Goal: Task Accomplishment & Management: Use online tool/utility

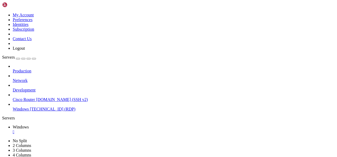
drag, startPoint x: 159, startPoint y: 285, endPoint x: 161, endPoint y: 294, distance: 8.8
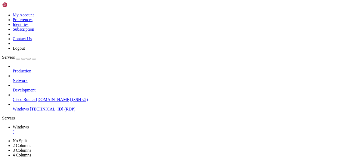
drag, startPoint x: 175, startPoint y: 219, endPoint x: 237, endPoint y: 257, distance: 73.2
drag, startPoint x: 207, startPoint y: 260, endPoint x: 112, endPoint y: 208, distance: 108.2
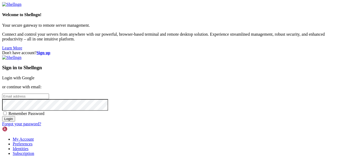
type input "[EMAIL_ADDRESS][DOMAIN_NAME]"
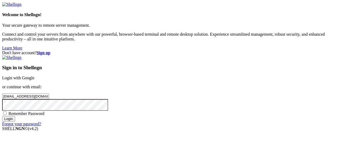
click at [15, 122] on input "Login" at bounding box center [8, 119] width 13 height 6
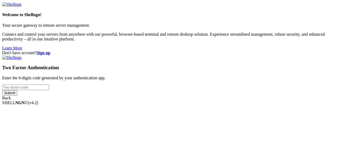
click at [49, 85] on input "number" at bounding box center [25, 88] width 47 height 6
click at [2, 90] on input "Submit" at bounding box center [9, 93] width 15 height 6
click at [49, 85] on input "281595" at bounding box center [25, 88] width 47 height 6
type input "106574"
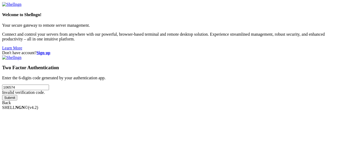
click at [2, 95] on input "Submit" at bounding box center [9, 98] width 15 height 6
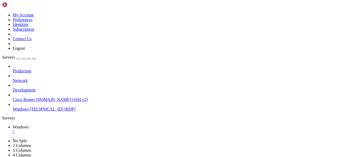
click at [34, 59] on icon "button" at bounding box center [34, 59] width 0 height 0
drag, startPoint x: 78, startPoint y: 201, endPoint x: 77, endPoint y: 288, distance: 87.1
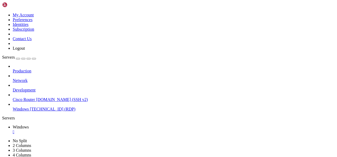
drag, startPoint x: 78, startPoint y: 264, endPoint x: 81, endPoint y: 201, distance: 63.1
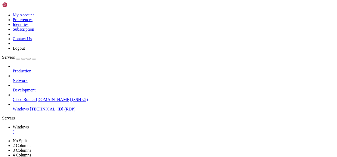
drag, startPoint x: 278, startPoint y: 246, endPoint x: 283, endPoint y: 200, distance: 46.5
drag, startPoint x: 77, startPoint y: 214, endPoint x: 76, endPoint y: 288, distance: 74.1
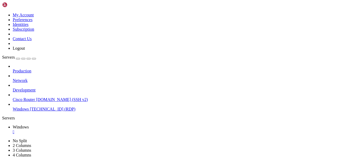
drag, startPoint x: 78, startPoint y: 283, endPoint x: 78, endPoint y: 205, distance: 78.6
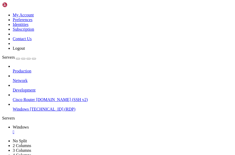
drag, startPoint x: 31, startPoint y: 180, endPoint x: 225, endPoint y: 204, distance: 195.1
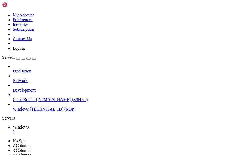
drag, startPoint x: 115, startPoint y: 184, endPoint x: 139, endPoint y: 188, distance: 23.9
drag, startPoint x: 155, startPoint y: 221, endPoint x: 12, endPoint y: 164, distance: 153.9
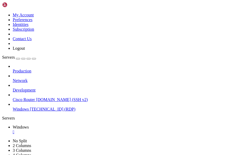
drag, startPoint x: 175, startPoint y: 257, endPoint x: 90, endPoint y: 258, distance: 85.2
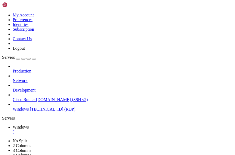
drag, startPoint x: 49, startPoint y: 280, endPoint x: 51, endPoint y: 216, distance: 64.1
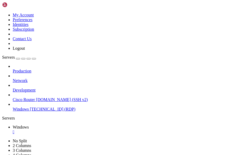
drag, startPoint x: 49, startPoint y: 225, endPoint x: 48, endPoint y: 291, distance: 65.6
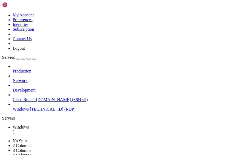
click at [3, 116] on div "Servers" at bounding box center [117, 118] width 230 height 5
click at [28, 78] on span "Network" at bounding box center [20, 80] width 15 height 4
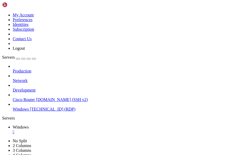
click at [2, 13] on link at bounding box center [2, 13] width 0 height 0
click at [42, 112] on div "Production Network Development Cisco Router [DOMAIN_NAME] (SSH v2) Windows [TEC…" at bounding box center [117, 88] width 230 height 48
click at [31, 69] on span "Production" at bounding box center [22, 71] width 19 height 4
click at [13, 69] on icon at bounding box center [13, 69] width 0 height 0
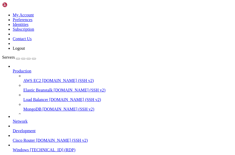
click at [13, 69] on icon at bounding box center [13, 69] width 0 height 0
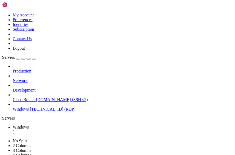
click at [13, 69] on icon at bounding box center [13, 69] width 0 height 0
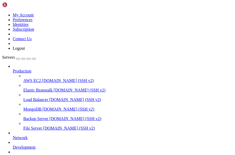
click at [34, 126] on span "File Server" at bounding box center [32, 128] width 19 height 4
click at [42, 126] on span "File Server" at bounding box center [32, 128] width 19 height 4
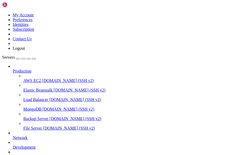
drag, startPoint x: 116, startPoint y: 443, endPoint x: 106, endPoint y: 449, distance: 10.9
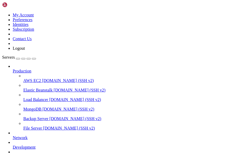
click at [18, 59] on div "button" at bounding box center [18, 59] width 0 height 0
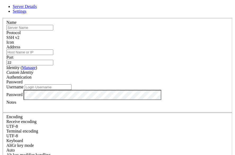
click at [37, 9] on span "Server Details" at bounding box center [25, 6] width 24 height 4
click at [72, 29] on div "Name" at bounding box center [117, 25] width 222 height 10
click at [152, 35] on div "SSH v2" at bounding box center [117, 37] width 222 height 5
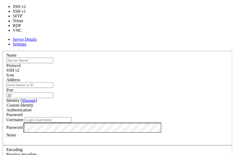
click at [21, 63] on label "Protocol" at bounding box center [13, 65] width 14 height 4
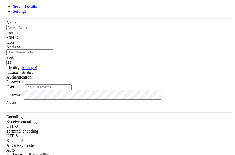
click at [2, 18] on icon at bounding box center [2, 18] width 0 height 0
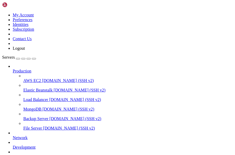
drag, startPoint x: 161, startPoint y: 356, endPoint x: 158, endPoint y: 265, distance: 90.8
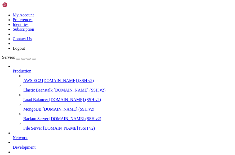
drag, startPoint x: 88, startPoint y: 269, endPoint x: 48, endPoint y: 267, distance: 40.6
drag, startPoint x: 90, startPoint y: 316, endPoint x: 54, endPoint y: 315, distance: 36.3
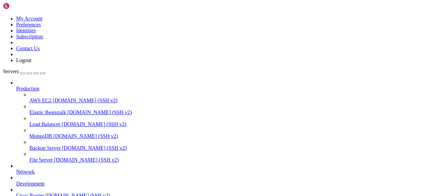
scroll to position [4, 0]
drag, startPoint x: 220, startPoint y: 273, endPoint x: 272, endPoint y: 269, distance: 52.2
drag, startPoint x: 241, startPoint y: 269, endPoint x: 266, endPoint y: 269, distance: 25.1
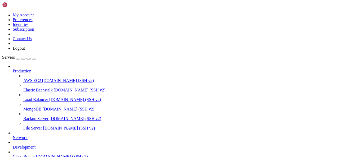
drag, startPoint x: 121, startPoint y: 320, endPoint x: 59, endPoint y: 314, distance: 63.0
drag, startPoint x: 139, startPoint y: 331, endPoint x: 64, endPoint y: 318, distance: 76.0
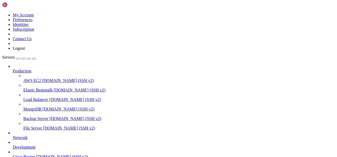
drag, startPoint x: 75, startPoint y: 341, endPoint x: 65, endPoint y: 301, distance: 41.8
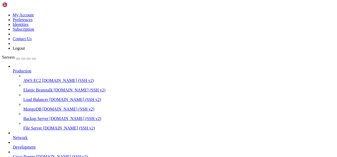
drag, startPoint x: 207, startPoint y: 348, endPoint x: 226, endPoint y: 350, distance: 19.9
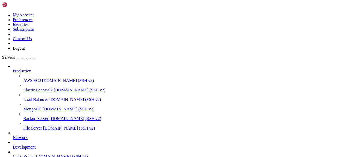
drag, startPoint x: 219, startPoint y: 350, endPoint x: 228, endPoint y: 351, distance: 9.1
drag, startPoint x: 249, startPoint y: 270, endPoint x: 262, endPoint y: 353, distance: 84.4
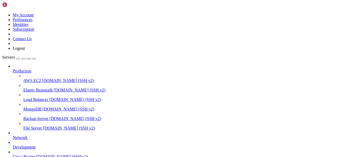
drag, startPoint x: 140, startPoint y: 355, endPoint x: 42, endPoint y: 319, distance: 105.3
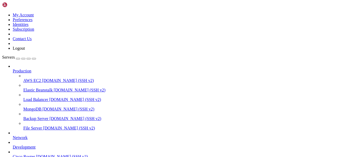
drag, startPoint x: 149, startPoint y: 350, endPoint x: 62, endPoint y: 320, distance: 92.0
drag, startPoint x: 90, startPoint y: 344, endPoint x: 89, endPoint y: 329, distance: 15.1
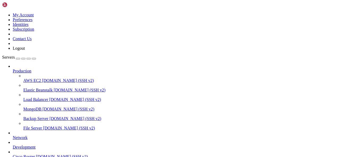
drag, startPoint x: 103, startPoint y: 325, endPoint x: 65, endPoint y: 302, distance: 45.2
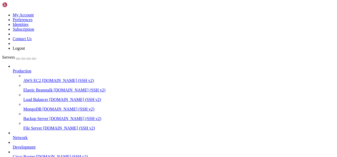
drag, startPoint x: 37, startPoint y: 246, endPoint x: 265, endPoint y: 255, distance: 228.5
drag, startPoint x: 258, startPoint y: 256, endPoint x: 266, endPoint y: 250, distance: 10.5
drag, startPoint x: 265, startPoint y: 249, endPoint x: 202, endPoint y: 246, distance: 62.8
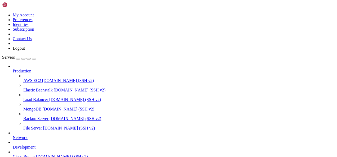
drag, startPoint x: 60, startPoint y: 247, endPoint x: 170, endPoint y: 213, distance: 114.8
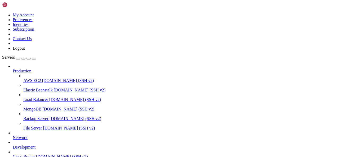
click at [34, 59] on icon "button" at bounding box center [34, 59] width 0 height 0
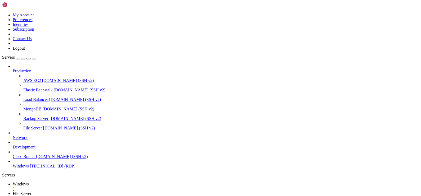
scroll to position [4, 0]
drag, startPoint x: 81, startPoint y: 245, endPoint x: 189, endPoint y: 263, distance: 109.2
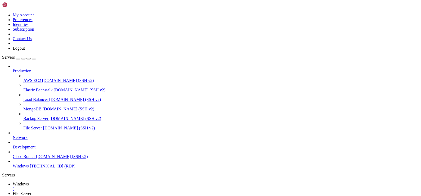
drag, startPoint x: 57, startPoint y: 247, endPoint x: 273, endPoint y: 249, distance: 215.9
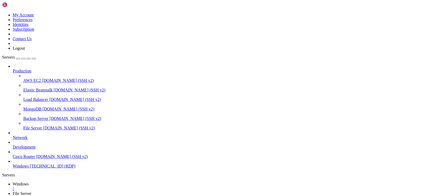
drag, startPoint x: 283, startPoint y: 249, endPoint x: 411, endPoint y: 282, distance: 131.6
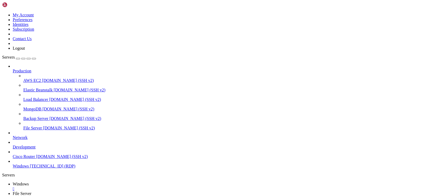
click at [290, 157] on html "Loading... My Account Preferences Identities Subscription Contact Us Logout Ser…" at bounding box center [210, 179] width 421 height 359
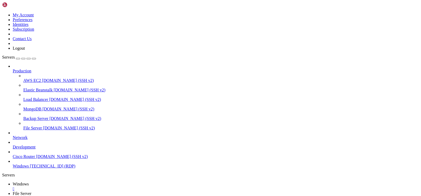
drag, startPoint x: 125, startPoint y: 307, endPoint x: 60, endPoint y: 305, distance: 65.4
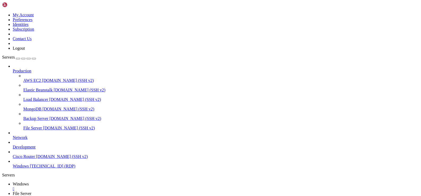
drag, startPoint x: 123, startPoint y: 284, endPoint x: 66, endPoint y: 287, distance: 56.4
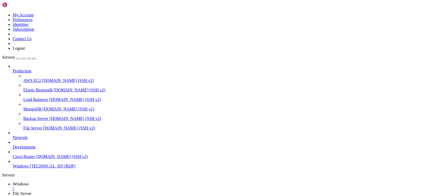
drag, startPoint x: 48, startPoint y: 279, endPoint x: 49, endPoint y: 396, distance: 117.2
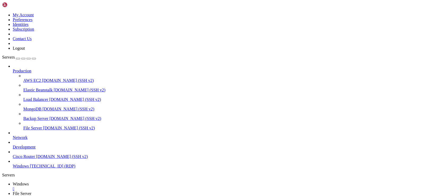
drag, startPoint x: 394, startPoint y: 282, endPoint x: 183, endPoint y: 263, distance: 212.0
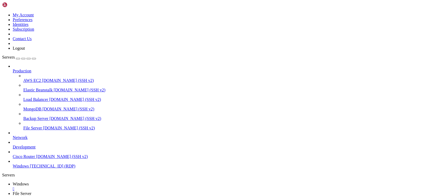
drag, startPoint x: 188, startPoint y: 249, endPoint x: 393, endPoint y: 279, distance: 206.5
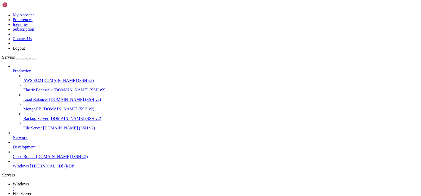
drag, startPoint x: 44, startPoint y: 248, endPoint x: 362, endPoint y: 266, distance: 318.3
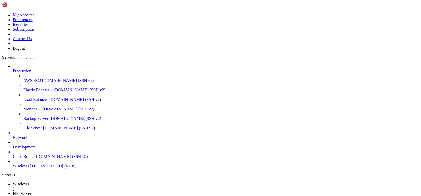
drag, startPoint x: 401, startPoint y: 268, endPoint x: 347, endPoint y: 249, distance: 57.4
drag, startPoint x: 388, startPoint y: 246, endPoint x: 368, endPoint y: 244, distance: 20.2
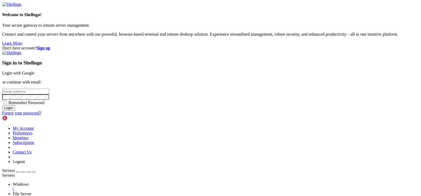
type input "[EMAIL_ADDRESS][DOMAIN_NAME]"
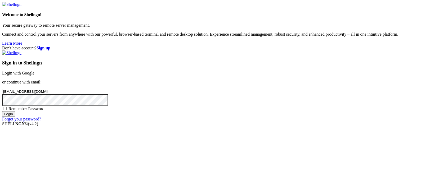
click at [265, 122] on div "Sign in to Shellngn Login with Google or continue with email: [EMAIL_ADDRESS][D…" at bounding box center [210, 86] width 416 height 71
click at [15, 117] on input "Login" at bounding box center [8, 114] width 13 height 6
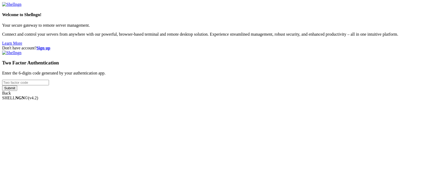
click at [49, 85] on input "number" at bounding box center [25, 83] width 47 height 6
type input "583453"
click at [2, 85] on input "Submit" at bounding box center [9, 88] width 15 height 6
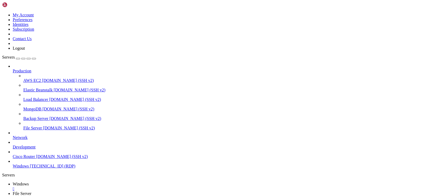
scroll to position [4, 0]
click at [71, 157] on link "Windows " at bounding box center [216, 187] width 406 height 10
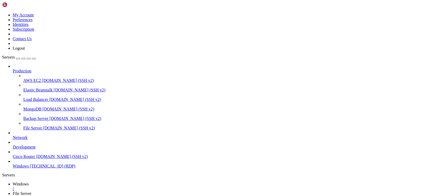
click at [36, 58] on button "button" at bounding box center [34, 59] width 4 height 2
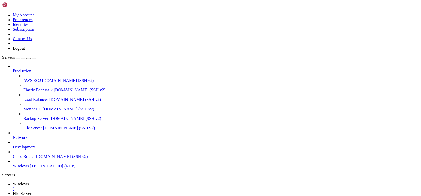
drag, startPoint x: 142, startPoint y: 356, endPoint x: 18, endPoint y: 276, distance: 147.8
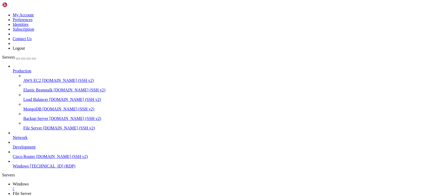
drag, startPoint x: 61, startPoint y: 246, endPoint x: 271, endPoint y: 234, distance: 210.7
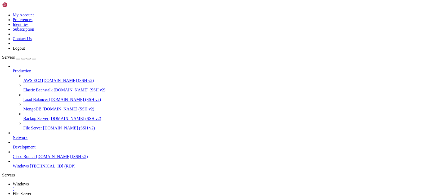
drag, startPoint x: 161, startPoint y: 334, endPoint x: 21, endPoint y: 324, distance: 140.3
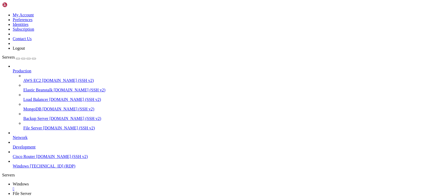
drag, startPoint x: 255, startPoint y: 245, endPoint x: 356, endPoint y: 292, distance: 111.3
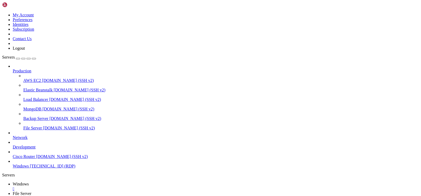
drag, startPoint x: 226, startPoint y: 339, endPoint x: 97, endPoint y: 339, distance: 128.6
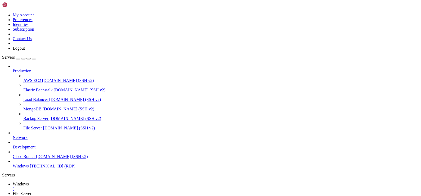
drag, startPoint x: 40, startPoint y: 247, endPoint x: 389, endPoint y: 259, distance: 349.5
drag, startPoint x: 230, startPoint y: 246, endPoint x: 396, endPoint y: 248, distance: 165.6
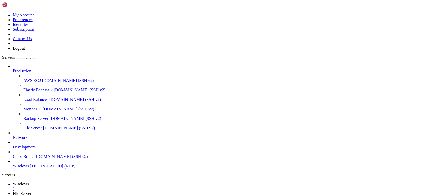
drag, startPoint x: 255, startPoint y: 355, endPoint x: 259, endPoint y: 343, distance: 12.4
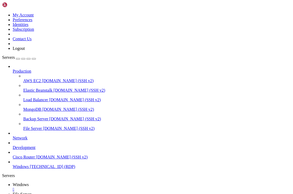
drag, startPoint x: 45, startPoint y: 248, endPoint x: 274, endPoint y: 263, distance: 229.3
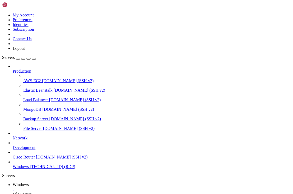
drag, startPoint x: 60, startPoint y: 249, endPoint x: 250, endPoint y: 255, distance: 189.3
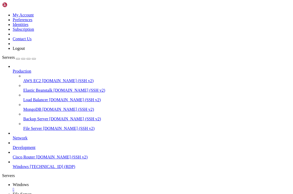
drag, startPoint x: 208, startPoint y: 329, endPoint x: 199, endPoint y: 328, distance: 9.1
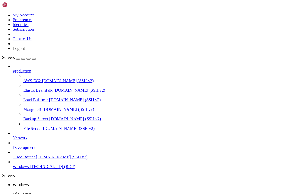
drag, startPoint x: 37, startPoint y: 245, endPoint x: 267, endPoint y: 266, distance: 230.7
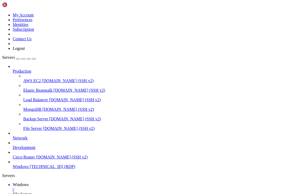
drag, startPoint x: 50, startPoint y: 385, endPoint x: 44, endPoint y: 324, distance: 60.8
drag, startPoint x: 48, startPoint y: 385, endPoint x: 55, endPoint y: 265, distance: 119.8
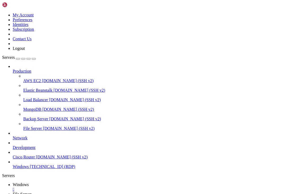
drag, startPoint x: 49, startPoint y: 284, endPoint x: 42, endPoint y: 389, distance: 105.5
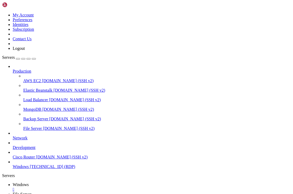
drag, startPoint x: 48, startPoint y: 277, endPoint x: 42, endPoint y: 380, distance: 103.9
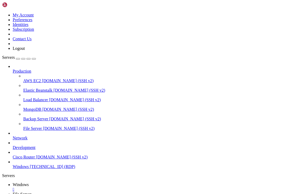
drag, startPoint x: 122, startPoint y: 347, endPoint x: 130, endPoint y: 357, distance: 13.6
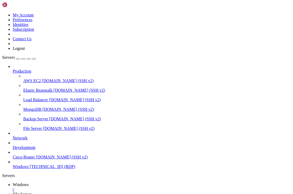
drag, startPoint x: 158, startPoint y: 357, endPoint x: 13, endPoint y: 341, distance: 146.2
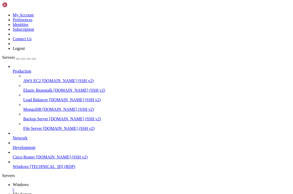
drag, startPoint x: 49, startPoint y: 382, endPoint x: 47, endPoint y: 283, distance: 98.7
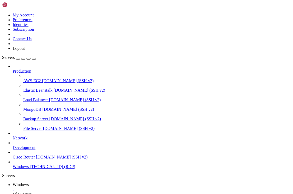
drag, startPoint x: 179, startPoint y: 336, endPoint x: 180, endPoint y: 340, distance: 4.1
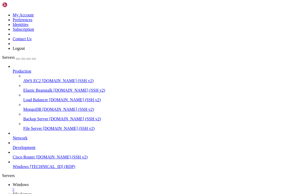
drag, startPoint x: 44, startPoint y: 248, endPoint x: 244, endPoint y: 276, distance: 201.9
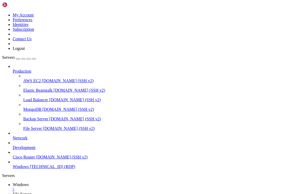
drag, startPoint x: 236, startPoint y: 276, endPoint x: 225, endPoint y: 249, distance: 28.7
drag, startPoint x: 219, startPoint y: 246, endPoint x: 288, endPoint y: 277, distance: 75.5
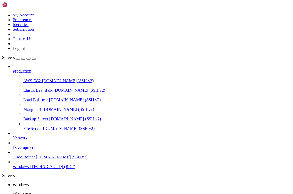
drag, startPoint x: 89, startPoint y: 322, endPoint x: 89, endPoint y: 328, distance: 5.3
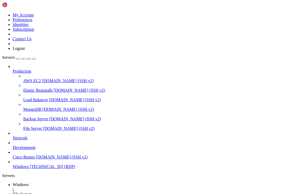
drag, startPoint x: 132, startPoint y: 323, endPoint x: 192, endPoint y: 296, distance: 65.7
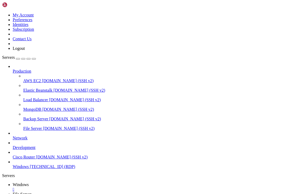
drag, startPoint x: 144, startPoint y: 329, endPoint x: 184, endPoint y: 297, distance: 51.7
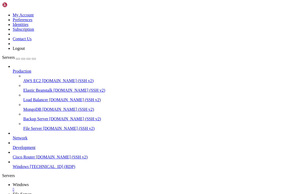
drag, startPoint x: 87, startPoint y: 280, endPoint x: 92, endPoint y: 353, distance: 74.0
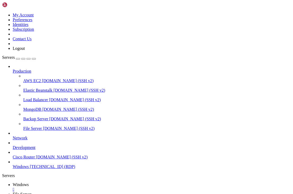
drag, startPoint x: 76, startPoint y: 292, endPoint x: 72, endPoint y: 275, distance: 17.1
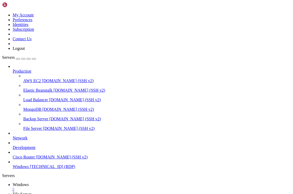
drag, startPoint x: 162, startPoint y: 411, endPoint x: 155, endPoint y: 408, distance: 8.2
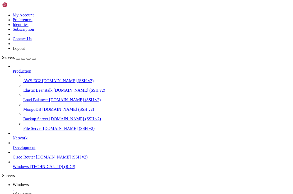
drag, startPoint x: 94, startPoint y: 334, endPoint x: 62, endPoint y: 335, distance: 32.6
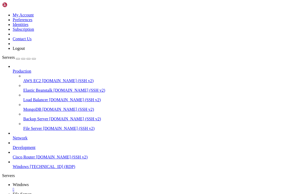
drag, startPoint x: 90, startPoint y: 335, endPoint x: 66, endPoint y: 335, distance: 24.1
drag, startPoint x: 105, startPoint y: 335, endPoint x: 65, endPoint y: 335, distance: 39.7
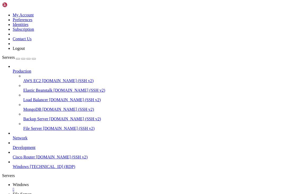
drag, startPoint x: 90, startPoint y: 337, endPoint x: 79, endPoint y: 335, distance: 11.3
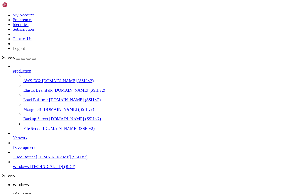
drag, startPoint x: 103, startPoint y: 336, endPoint x: 65, endPoint y: 335, distance: 38.4
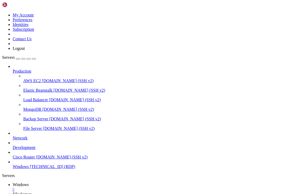
drag, startPoint x: 109, startPoint y: 383, endPoint x: 118, endPoint y: 376, distance: 10.8
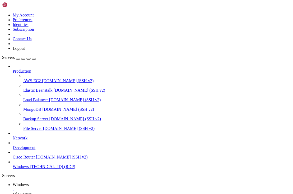
drag, startPoint x: 178, startPoint y: 271, endPoint x: 168, endPoint y: 272, distance: 9.8
drag, startPoint x: 156, startPoint y: 272, endPoint x: 134, endPoint y: 271, distance: 21.7
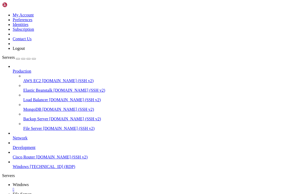
drag, startPoint x: 122, startPoint y: 390, endPoint x: 167, endPoint y: 394, distance: 45.2
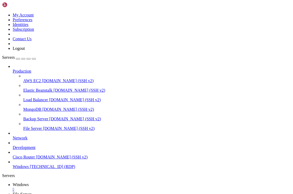
drag, startPoint x: 98, startPoint y: 366, endPoint x: 129, endPoint y: 383, distance: 34.7
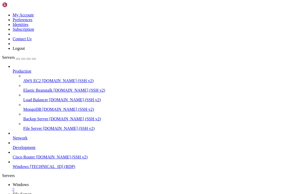
drag, startPoint x: 123, startPoint y: 357, endPoint x: 11, endPoint y: 334, distance: 113.8
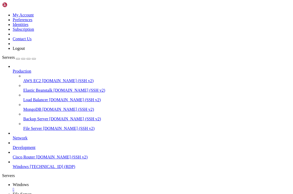
drag, startPoint x: 146, startPoint y: 306, endPoint x: 94, endPoint y: 307, distance: 51.6
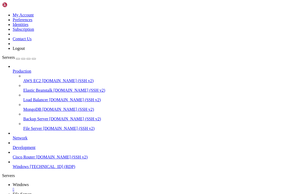
drag, startPoint x: 146, startPoint y: 351, endPoint x: 8, endPoint y: 331, distance: 139.1
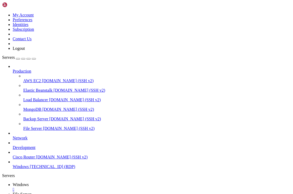
drag, startPoint x: 141, startPoint y: 351, endPoint x: 74, endPoint y: 335, distance: 68.7
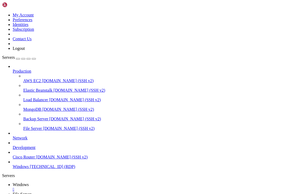
drag, startPoint x: 138, startPoint y: 296, endPoint x: 11, endPoint y: 292, distance: 126.5
drag, startPoint x: 114, startPoint y: 306, endPoint x: 22, endPoint y: 292, distance: 92.8
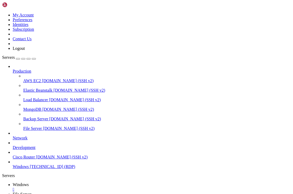
drag, startPoint x: 123, startPoint y: 301, endPoint x: 89, endPoint y: 300, distance: 33.6
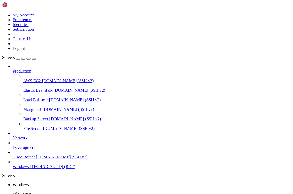
drag, startPoint x: 90, startPoint y: 369, endPoint x: 94, endPoint y: 372, distance: 4.6
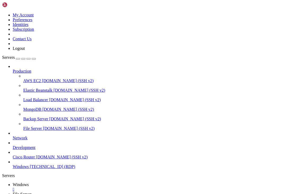
drag, startPoint x: 130, startPoint y: 352, endPoint x: 22, endPoint y: 292, distance: 124.0
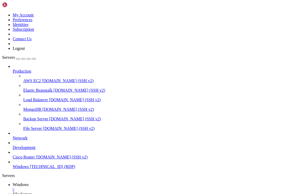
drag, startPoint x: 143, startPoint y: 328, endPoint x: 48, endPoint y: 332, distance: 95.3
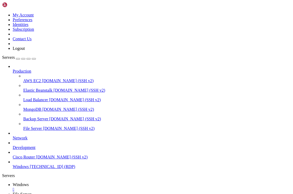
drag, startPoint x: 106, startPoint y: 309, endPoint x: 45, endPoint y: 305, distance: 61.5
drag, startPoint x: 123, startPoint y: 309, endPoint x: 90, endPoint y: 306, distance: 32.7
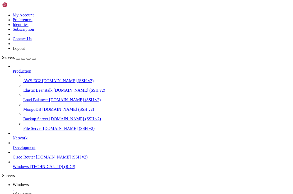
drag, startPoint x: 129, startPoint y: 358, endPoint x: 22, endPoint y: 293, distance: 125.5
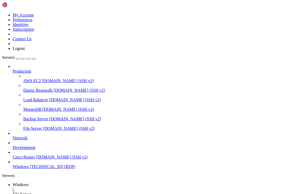
drag, startPoint x: 97, startPoint y: 308, endPoint x: 5, endPoint y: 268, distance: 100.1
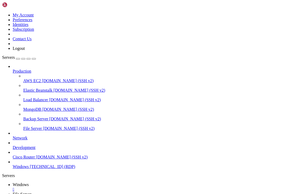
drag, startPoint x: 34, startPoint y: 357, endPoint x: 20, endPoint y: 346, distance: 18.1
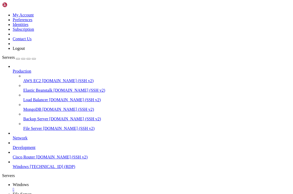
drag, startPoint x: 89, startPoint y: 353, endPoint x: 36, endPoint y: 352, distance: 52.9
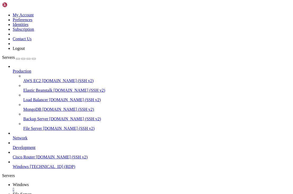
drag, startPoint x: 34, startPoint y: 256, endPoint x: 69, endPoint y: 264, distance: 35.8
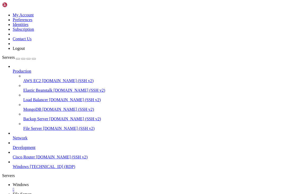
drag, startPoint x: 169, startPoint y: 247, endPoint x: 193, endPoint y: 250, distance: 24.3
drag, startPoint x: 193, startPoint y: 250, endPoint x: 196, endPoint y: 248, distance: 3.9
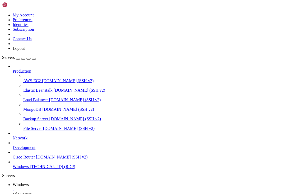
drag, startPoint x: 67, startPoint y: 300, endPoint x: 72, endPoint y: 309, distance: 9.8
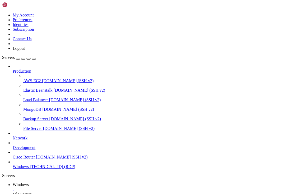
drag, startPoint x: 42, startPoint y: 246, endPoint x: 263, endPoint y: 251, distance: 221.0
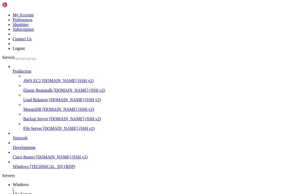
drag, startPoint x: 135, startPoint y: 257, endPoint x: 213, endPoint y: 263, distance: 78.0
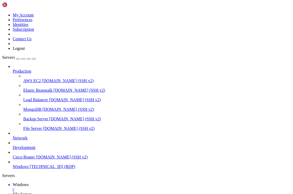
drag, startPoint x: 217, startPoint y: 262, endPoint x: 153, endPoint y: 265, distance: 63.3
drag, startPoint x: 49, startPoint y: 267, endPoint x: 48, endPoint y: 405, distance: 138.4
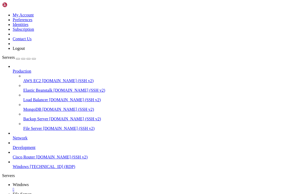
drag, startPoint x: 111, startPoint y: 362, endPoint x: 111, endPoint y: 365, distance: 2.9
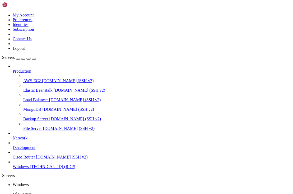
drag, startPoint x: 114, startPoint y: 304, endPoint x: 112, endPoint y: 339, distance: 35.2
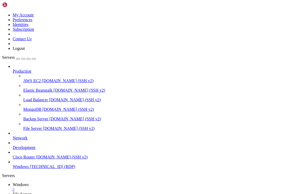
drag, startPoint x: 247, startPoint y: 250, endPoint x: 284, endPoint y: 253, distance: 36.9
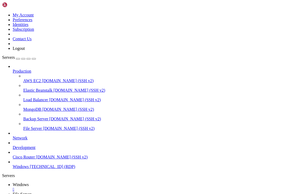
drag, startPoint x: 119, startPoint y: 368, endPoint x: 52, endPoint y: 363, distance: 67.1
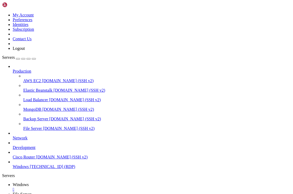
drag, startPoint x: 87, startPoint y: 309, endPoint x: 84, endPoint y: 283, distance: 25.8
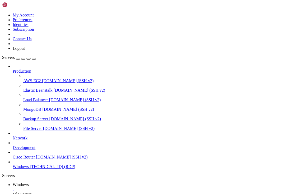
drag, startPoint x: 150, startPoint y: 265, endPoint x: 220, endPoint y: 268, distance: 69.9
drag, startPoint x: 220, startPoint y: 268, endPoint x: 227, endPoint y: 268, distance: 6.6
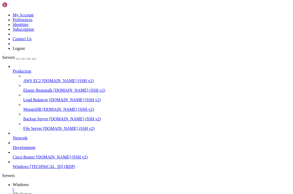
drag, startPoint x: 226, startPoint y: 269, endPoint x: 221, endPoint y: 269, distance: 5.0
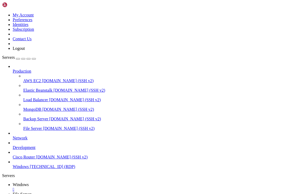
drag, startPoint x: 225, startPoint y: 267, endPoint x: 157, endPoint y: 272, distance: 68.1
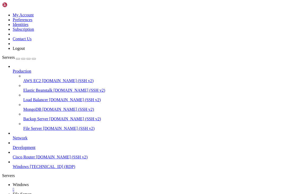
drag, startPoint x: 52, startPoint y: 245, endPoint x: 81, endPoint y: 261, distance: 33.2
drag, startPoint x: 63, startPoint y: 249, endPoint x: 286, endPoint y: 290, distance: 226.7
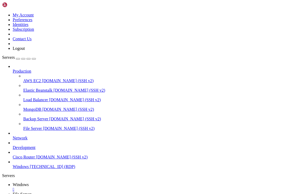
drag, startPoint x: 154, startPoint y: 274, endPoint x: 225, endPoint y: 273, distance: 71.5
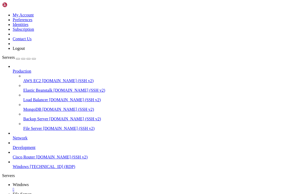
drag, startPoint x: 226, startPoint y: 271, endPoint x: 216, endPoint y: 269, distance: 10.6
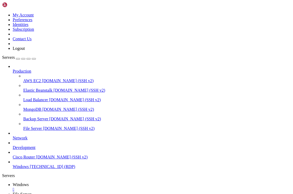
drag, startPoint x: 124, startPoint y: 319, endPoint x: 51, endPoint y: 319, distance: 73.3
drag, startPoint x: 126, startPoint y: 310, endPoint x: 60, endPoint y: 312, distance: 66.7
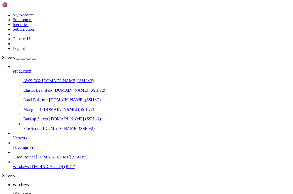
drag, startPoint x: 124, startPoint y: 294, endPoint x: 64, endPoint y: 297, distance: 59.9
drag, startPoint x: 127, startPoint y: 292, endPoint x: 59, endPoint y: 291, distance: 68.5
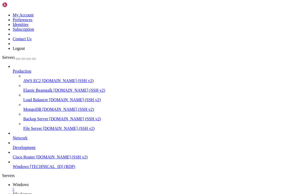
drag, startPoint x: 122, startPoint y: 293, endPoint x: 64, endPoint y: 293, distance: 58.2
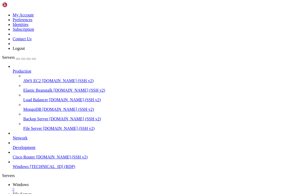
drag, startPoint x: 123, startPoint y: 320, endPoint x: 67, endPoint y: 320, distance: 56.4
drag, startPoint x: 215, startPoint y: 272, endPoint x: 173, endPoint y: 269, distance: 42.2
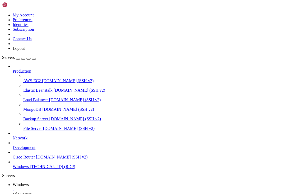
drag, startPoint x: 122, startPoint y: 283, endPoint x: 64, endPoint y: 283, distance: 57.9
drag, startPoint x: 123, startPoint y: 283, endPoint x: 125, endPoint y: 305, distance: 22.2
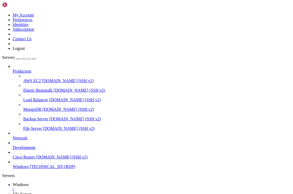
drag, startPoint x: 122, startPoint y: 272, endPoint x: 90, endPoint y: 269, distance: 31.9
drag, startPoint x: 123, startPoint y: 272, endPoint x: 63, endPoint y: 272, distance: 59.5
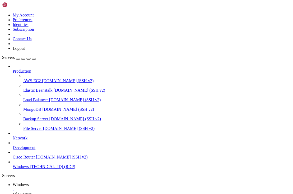
drag, startPoint x: 63, startPoint y: 257, endPoint x: 66, endPoint y: 260, distance: 4.1
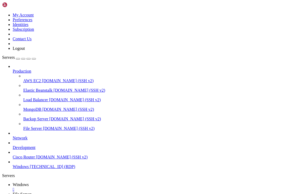
drag, startPoint x: 81, startPoint y: 368, endPoint x: 58, endPoint y: 277, distance: 93.4
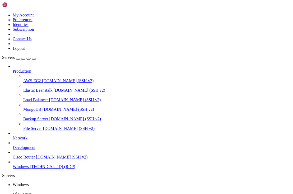
drag, startPoint x: 68, startPoint y: 331, endPoint x: 88, endPoint y: 359, distance: 35.0
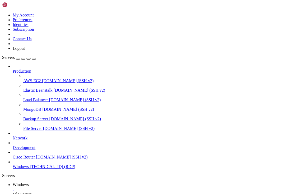
drag, startPoint x: 68, startPoint y: 335, endPoint x: 122, endPoint y: 365, distance: 62.1
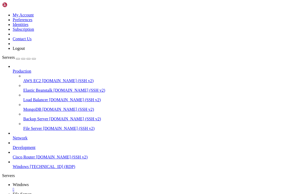
drag, startPoint x: 230, startPoint y: 346, endPoint x: 64, endPoint y: 335, distance: 166.5
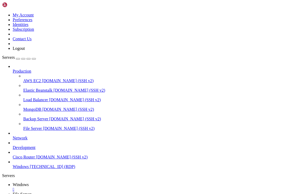
drag, startPoint x: 192, startPoint y: 367, endPoint x: 54, endPoint y: 347, distance: 139.3
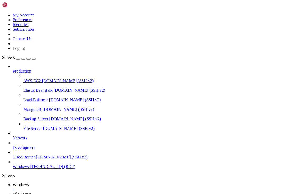
drag, startPoint x: 45, startPoint y: 244, endPoint x: 216, endPoint y: 251, distance: 170.8
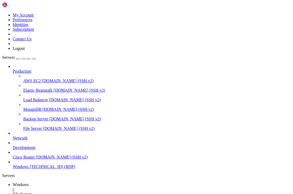
drag, startPoint x: 216, startPoint y: 254, endPoint x: 234, endPoint y: 251, distance: 18.2
drag, startPoint x: 171, startPoint y: 267, endPoint x: 134, endPoint y: 264, distance: 37.2
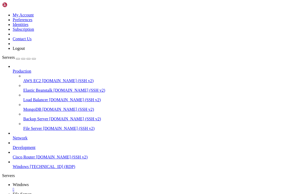
drag, startPoint x: 176, startPoint y: 367, endPoint x: 174, endPoint y: 336, distance: 31.6
drag, startPoint x: 177, startPoint y: 332, endPoint x: 174, endPoint y: 368, distance: 36.1
drag, startPoint x: 175, startPoint y: 363, endPoint x: 175, endPoint y: 372, distance: 9.0
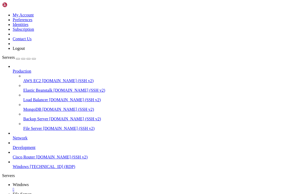
drag, startPoint x: 221, startPoint y: 251, endPoint x: 286, endPoint y: 273, distance: 69.0
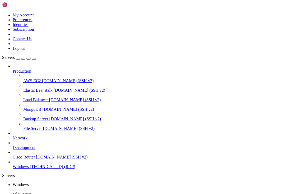
drag, startPoint x: 115, startPoint y: 334, endPoint x: 77, endPoint y: 336, distance: 38.1
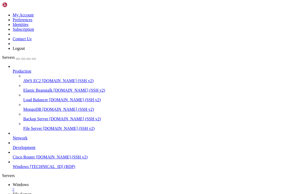
drag, startPoint x: 110, startPoint y: 329, endPoint x: 93, endPoint y: 328, distance: 16.7
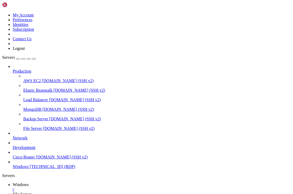
drag, startPoint x: 90, startPoint y: 337, endPoint x: 79, endPoint y: 335, distance: 12.0
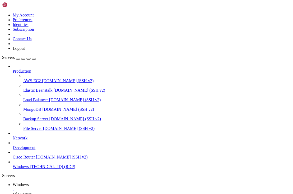
drag, startPoint x: 76, startPoint y: 330, endPoint x: 102, endPoint y: 328, distance: 25.3
drag, startPoint x: 111, startPoint y: 328, endPoint x: 76, endPoint y: 326, distance: 34.4
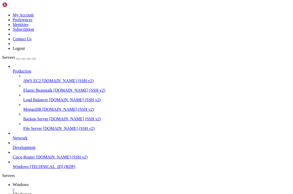
drag, startPoint x: 110, startPoint y: 332, endPoint x: 61, endPoint y: 330, distance: 49.0
drag, startPoint x: 118, startPoint y: 323, endPoint x: 55, endPoint y: 319, distance: 63.3
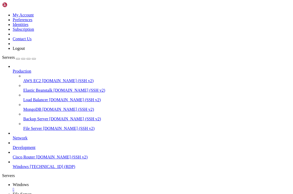
drag, startPoint x: 101, startPoint y: 317, endPoint x: 104, endPoint y: 319, distance: 3.3
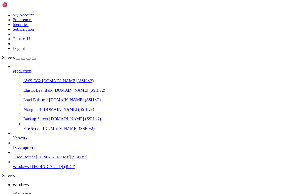
drag, startPoint x: 51, startPoint y: 246, endPoint x: 282, endPoint y: 255, distance: 231.4
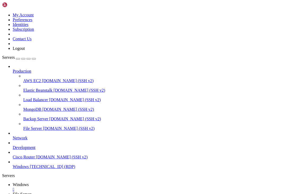
drag, startPoint x: 105, startPoint y: 315, endPoint x: 104, endPoint y: 321, distance: 6.2
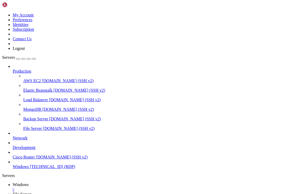
drag, startPoint x: 89, startPoint y: 366, endPoint x: 18, endPoint y: 310, distance: 90.4
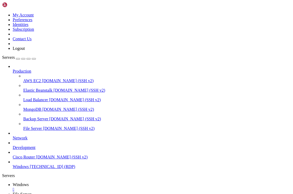
drag, startPoint x: 92, startPoint y: 366, endPoint x: 19, endPoint y: 273, distance: 117.8
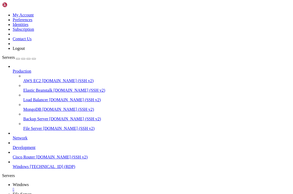
drag, startPoint x: 238, startPoint y: 335, endPoint x: 49, endPoint y: 336, distance: 188.9
drag, startPoint x: 83, startPoint y: 388, endPoint x: 80, endPoint y: 386, distance: 4.0
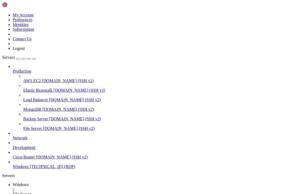
drag, startPoint x: 111, startPoint y: 386, endPoint x: 64, endPoint y: 282, distance: 114.5
drag, startPoint x: 109, startPoint y: 378, endPoint x: 64, endPoint y: 344, distance: 56.6
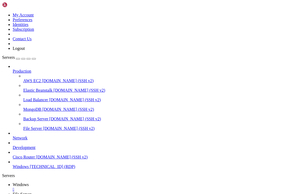
drag, startPoint x: 139, startPoint y: 345, endPoint x: 62, endPoint y: 337, distance: 76.9
drag, startPoint x: 239, startPoint y: 375, endPoint x: 59, endPoint y: 318, distance: 188.8
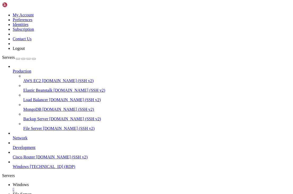
drag, startPoint x: 157, startPoint y: 370, endPoint x: 48, endPoint y: 316, distance: 122.1
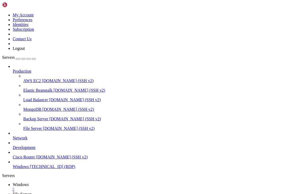
drag, startPoint x: 123, startPoint y: 364, endPoint x: 9, endPoint y: 293, distance: 134.1
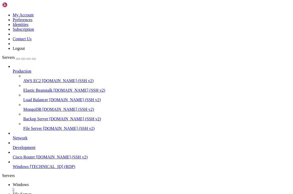
drag, startPoint x: 94, startPoint y: 386, endPoint x: 98, endPoint y: 386, distance: 3.4
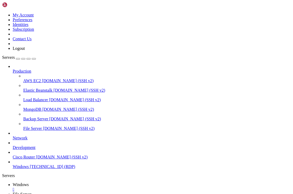
drag, startPoint x: 111, startPoint y: 327, endPoint x: 116, endPoint y: 338, distance: 11.4
drag, startPoint x: 37, startPoint y: 245, endPoint x: 266, endPoint y: 250, distance: 229.7
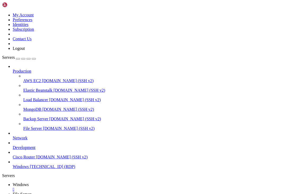
drag, startPoint x: 140, startPoint y: 265, endPoint x: 199, endPoint y: 271, distance: 58.7
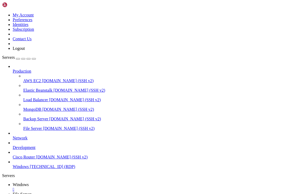
drag, startPoint x: 43, startPoint y: 247, endPoint x: 281, endPoint y: 256, distance: 238.1
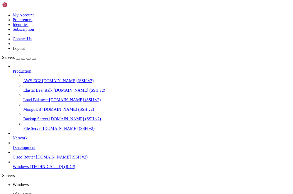
drag, startPoint x: 191, startPoint y: 269, endPoint x: 159, endPoint y: 276, distance: 32.4
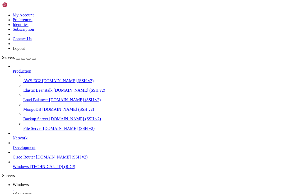
drag, startPoint x: 37, startPoint y: 245, endPoint x: 260, endPoint y: 257, distance: 223.4
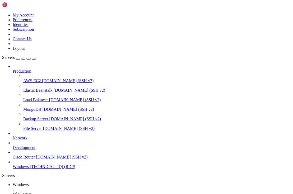
drag, startPoint x: 30, startPoint y: 247, endPoint x: 260, endPoint y: 254, distance: 230.3
drag, startPoint x: 161, startPoint y: 276, endPoint x: 151, endPoint y: 271, distance: 11.1
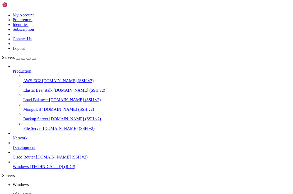
drag, startPoint x: 271, startPoint y: 252, endPoint x: 98, endPoint y: 245, distance: 172.7
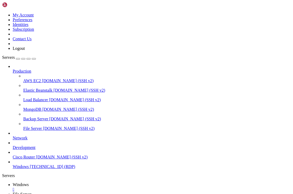
drag, startPoint x: 94, startPoint y: 245, endPoint x: 282, endPoint y: 258, distance: 188.6
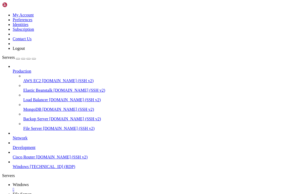
drag, startPoint x: 56, startPoint y: 247, endPoint x: 253, endPoint y: 252, distance: 198.0
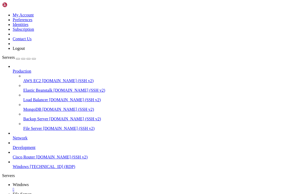
drag, startPoint x: 155, startPoint y: 273, endPoint x: 199, endPoint y: 267, distance: 44.5
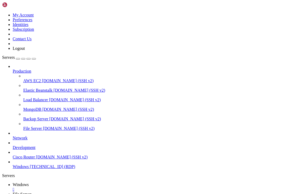
drag, startPoint x: 233, startPoint y: 251, endPoint x: 276, endPoint y: 263, distance: 44.5
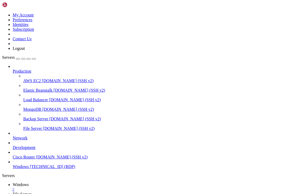
drag, startPoint x: 276, startPoint y: 266, endPoint x: 289, endPoint y: 303, distance: 39.2
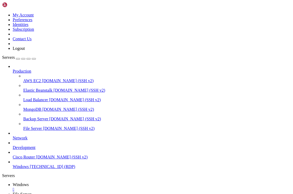
drag, startPoint x: 224, startPoint y: 298, endPoint x: 216, endPoint y: 358, distance: 60.3
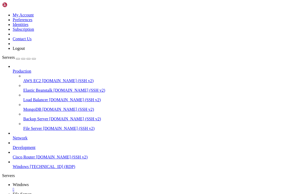
drag, startPoint x: 278, startPoint y: 283, endPoint x: 288, endPoint y: 283, distance: 9.5
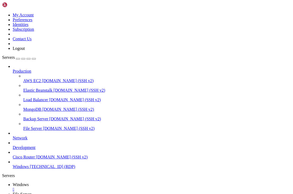
drag, startPoint x: 205, startPoint y: 296, endPoint x: 137, endPoint y: 301, distance: 67.6
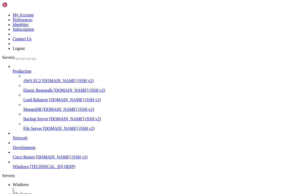
drag, startPoint x: 199, startPoint y: 296, endPoint x: 64, endPoint y: 296, distance: 135.2
